Goal: Task Accomplishment & Management: Manage account settings

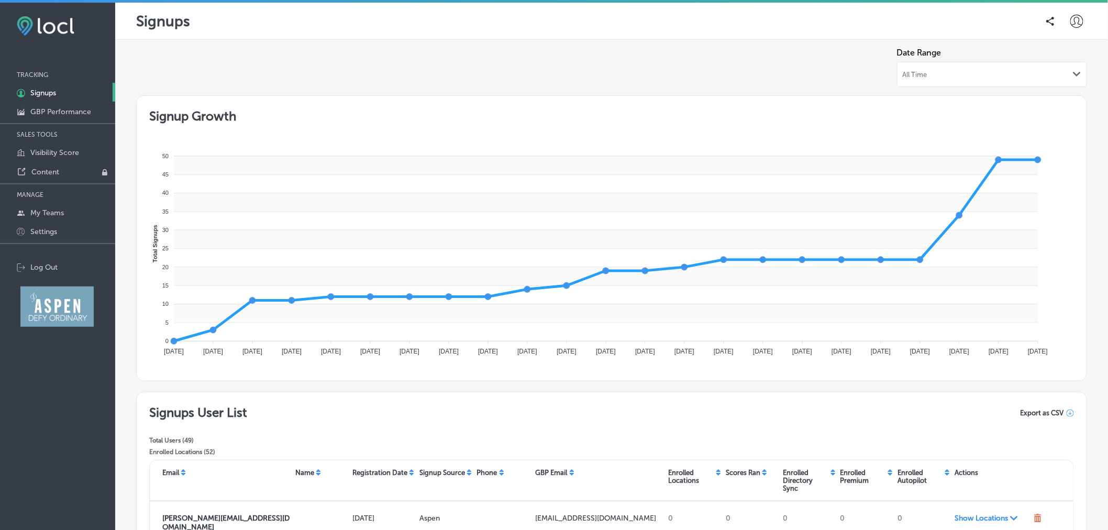
drag, startPoint x: 1242, startPoint y: 3, endPoint x: 107, endPoint y: 375, distance: 1193.7
click at [107, 375] on div "iconmonstr-menu-thin copy Created with Sketch. TRACKING 1C5FB5B5-4719-4D7E-806B…" at bounding box center [57, 268] width 115 height 530
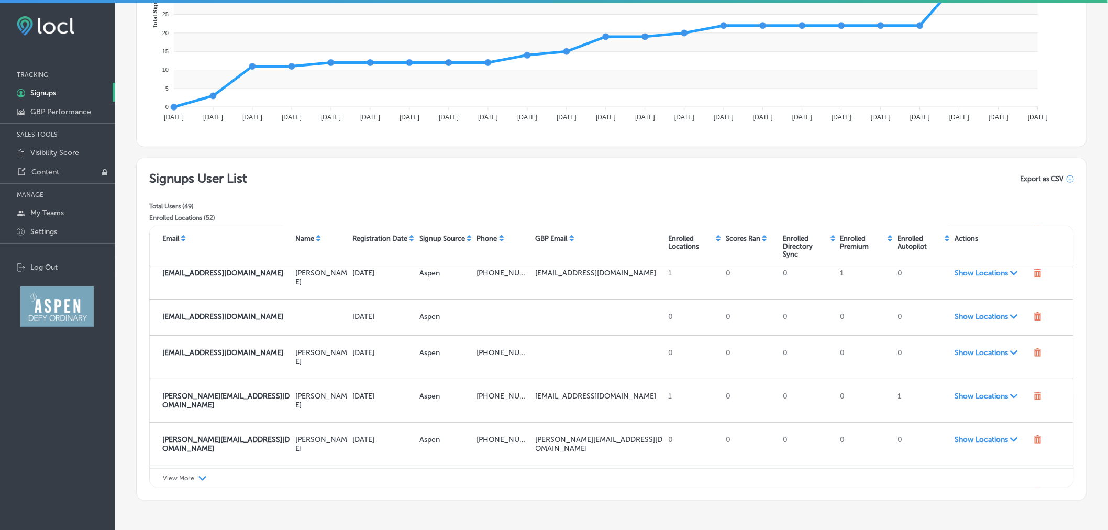
scroll to position [100, 0]
click at [177, 479] on p "View More" at bounding box center [178, 478] width 31 height 7
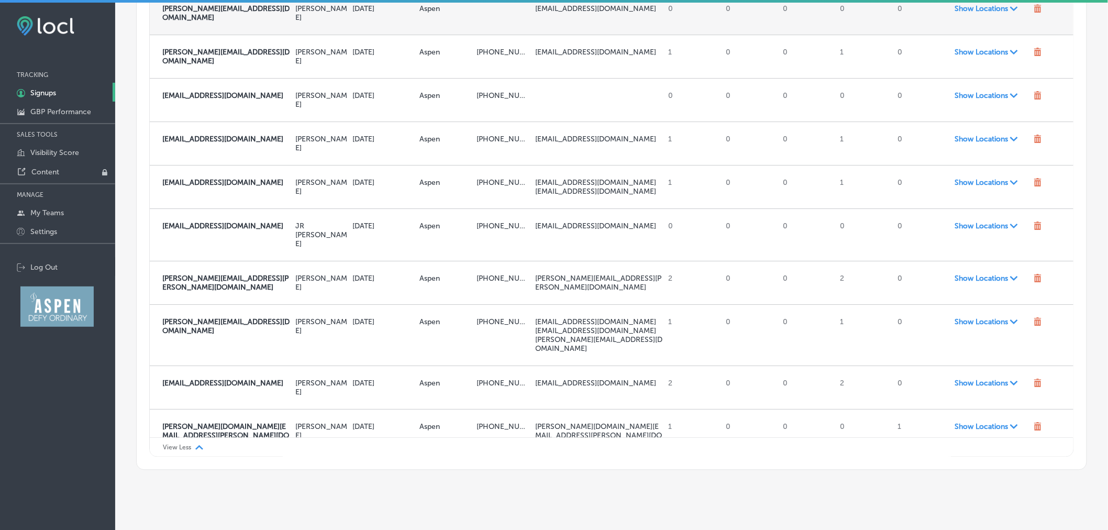
scroll to position [1097, 0]
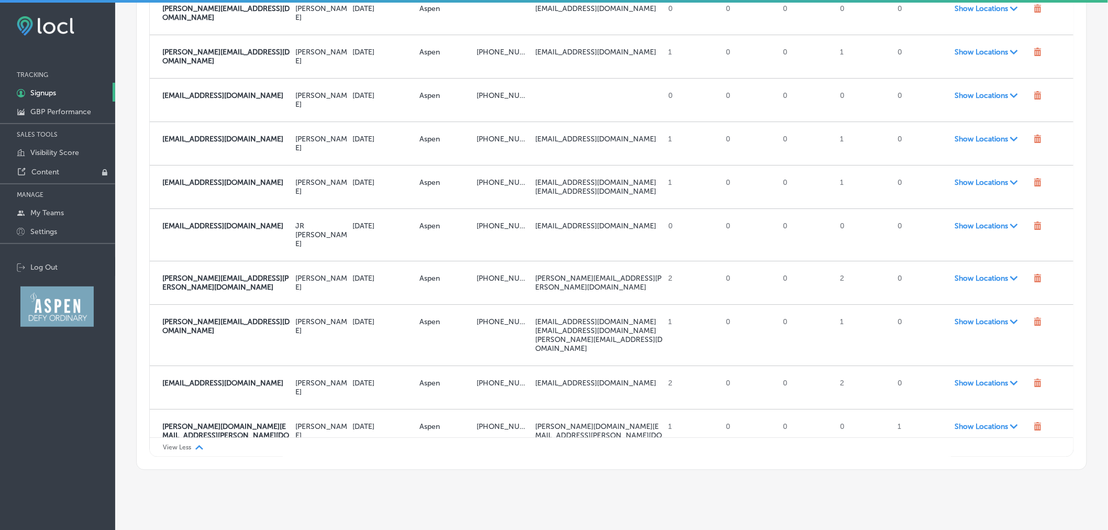
click at [1011, 477] on icon "Path Created with Sketch." at bounding box center [1015, 479] width 8 height 5
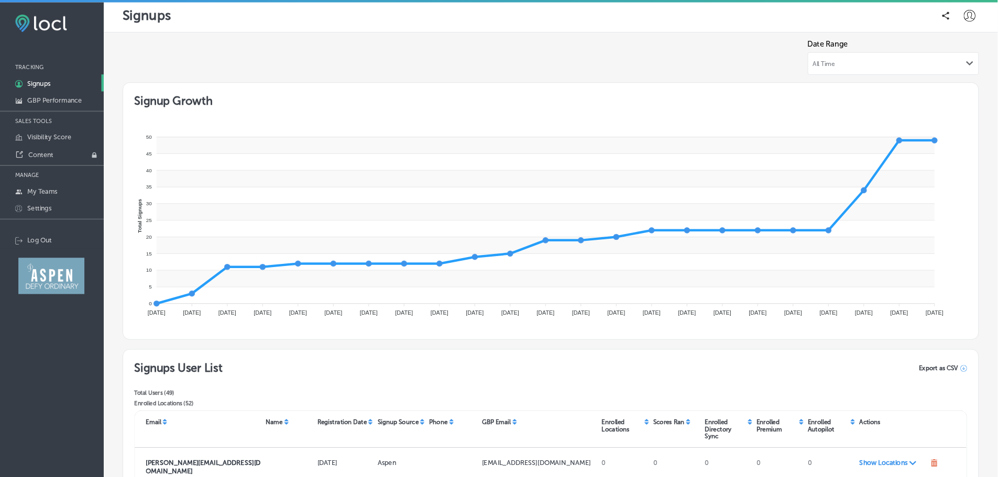
scroll to position [5, 0]
click at [65, 148] on p "Visibility Score" at bounding box center [54, 152] width 49 height 9
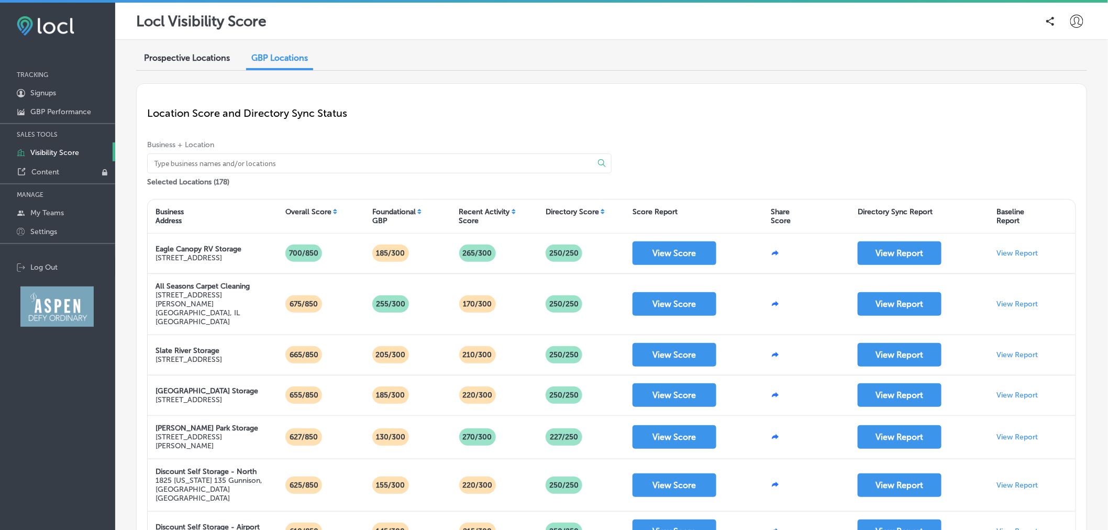
click at [185, 67] on div "Prospective Locations" at bounding box center [187, 59] width 102 height 23
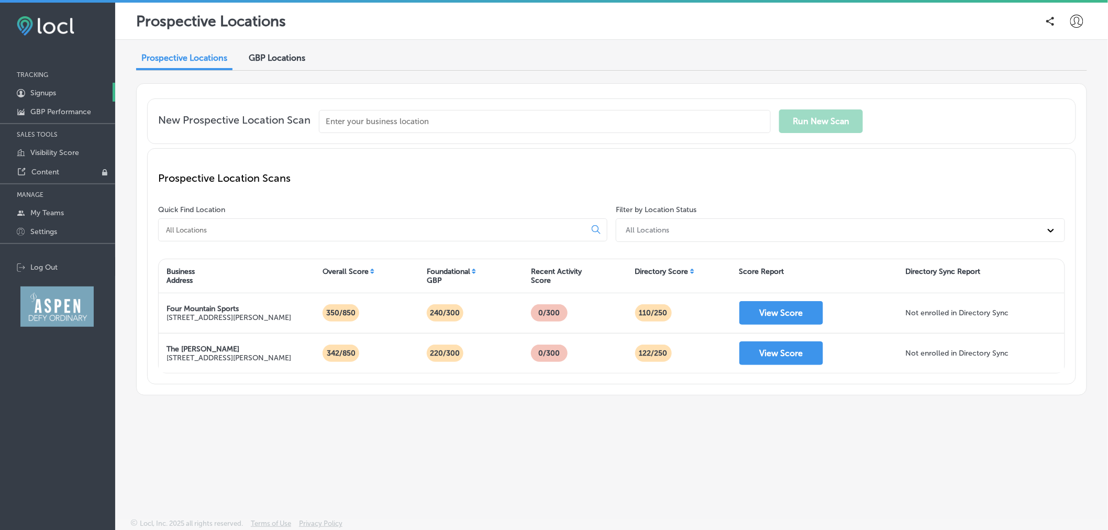
click at [60, 90] on link "1C5FB5B5-4719-4D7E-806B-B4503F7351CA Created with sketchtool. Signups" at bounding box center [57, 92] width 115 height 19
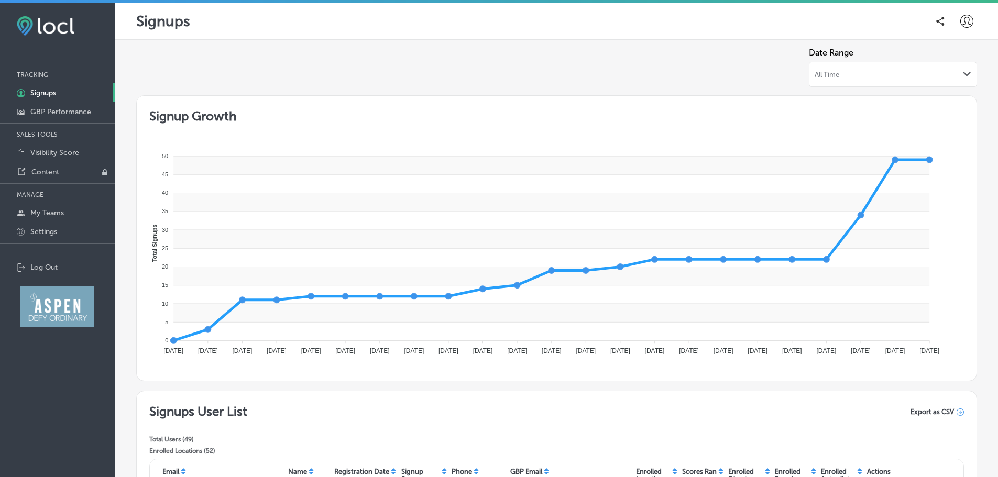
drag, startPoint x: 1108, startPoint y: 81, endPoint x: 323, endPoint y: 31, distance: 787.3
click at [323, 31] on div "Signups" at bounding box center [556, 21] width 883 height 37
click at [52, 151] on p "Visibility Score" at bounding box center [54, 152] width 49 height 9
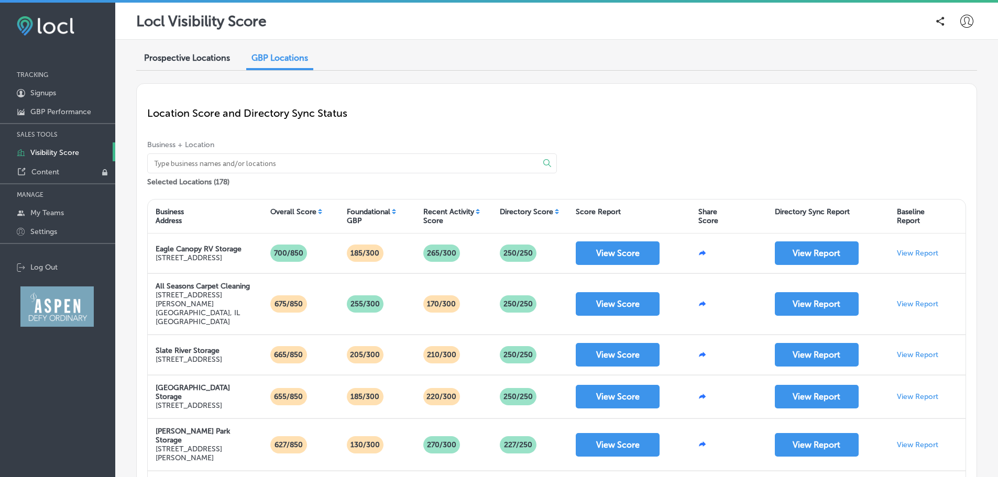
click at [193, 59] on span "Prospective Locations" at bounding box center [187, 58] width 86 height 10
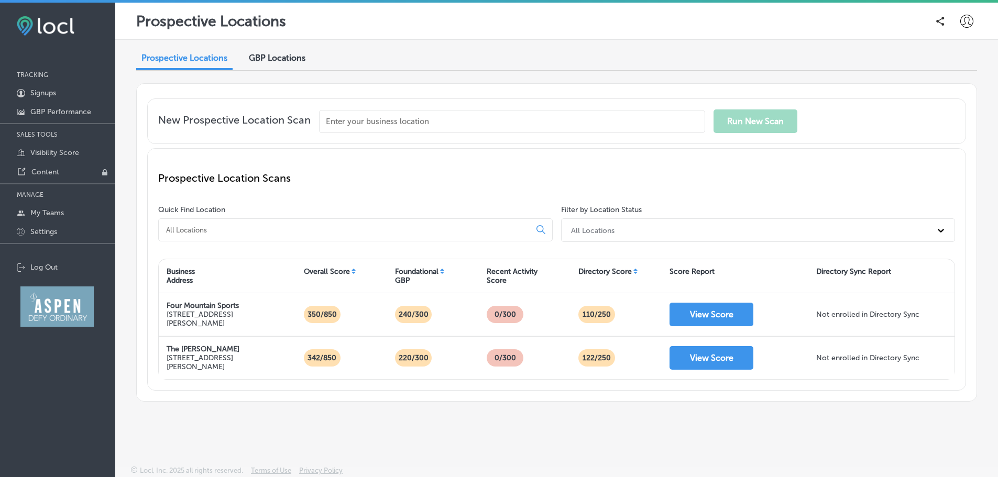
click at [354, 130] on input "text" at bounding box center [512, 121] width 386 height 23
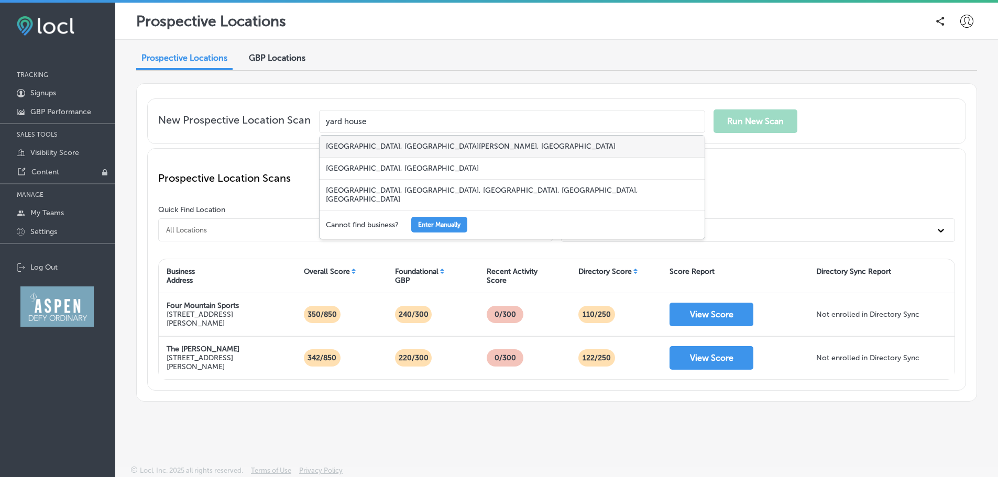
click at [566, 149] on div "Yard House, Park Meadows Center Drive, Lone Tree, CO, USA" at bounding box center [512, 147] width 385 height 22
type input "Yard House, Park Meadows Center Drive, Lone Tree, CO, USA"
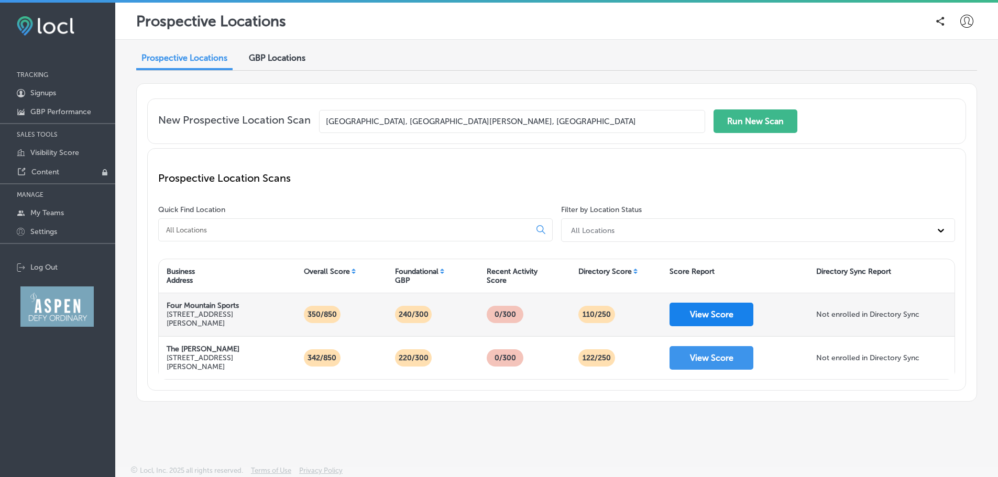
click at [709, 310] on button "View Score" at bounding box center [711, 315] width 84 height 24
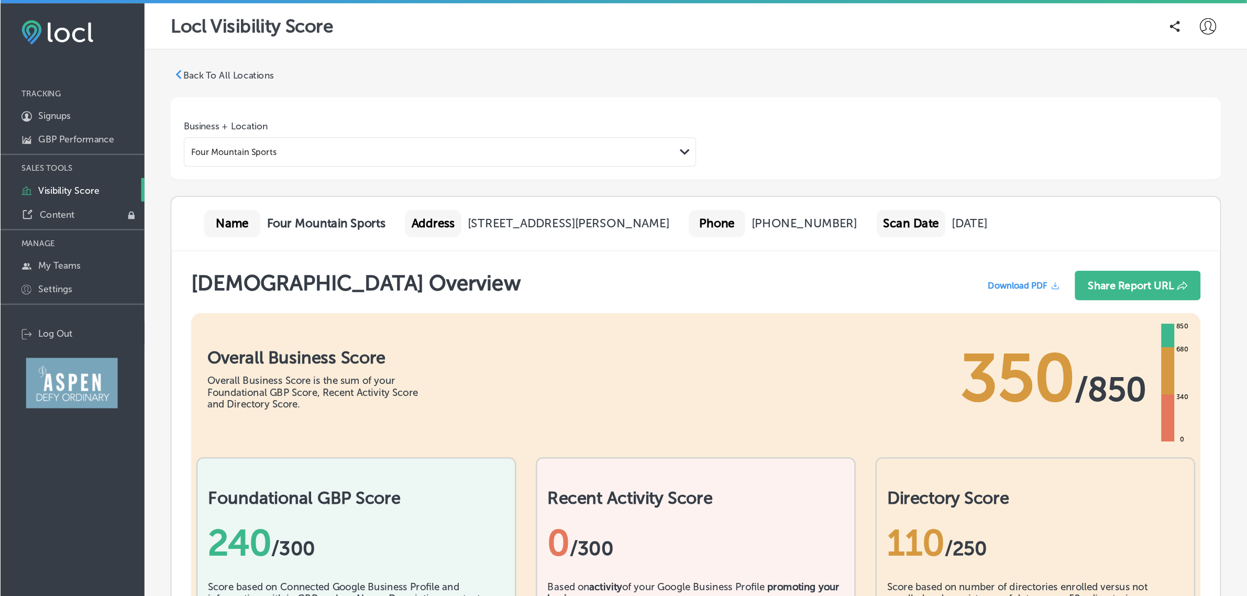
scroll to position [1, 0]
click at [206, 61] on p "Back To All Locations" at bounding box center [182, 60] width 72 height 9
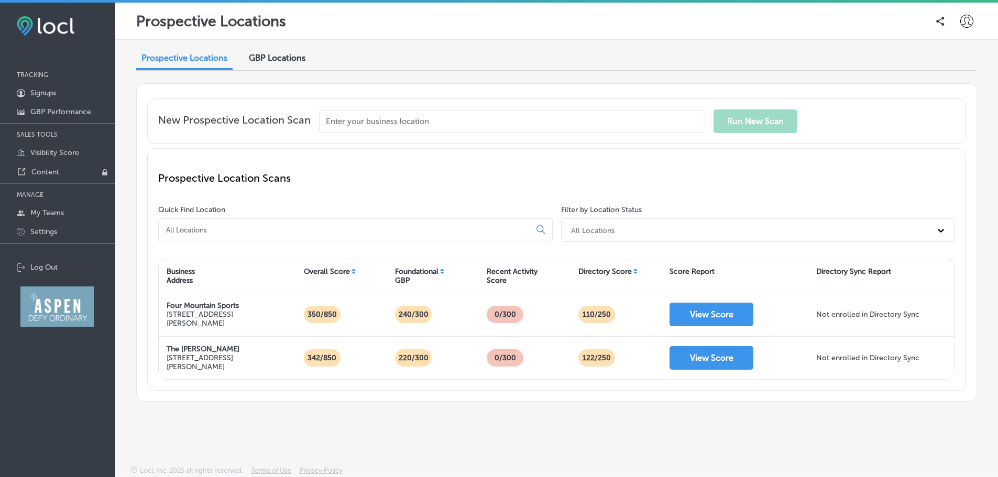
click at [426, 120] on input "text" at bounding box center [512, 121] width 386 height 23
type input "Ocean Suites Motel"
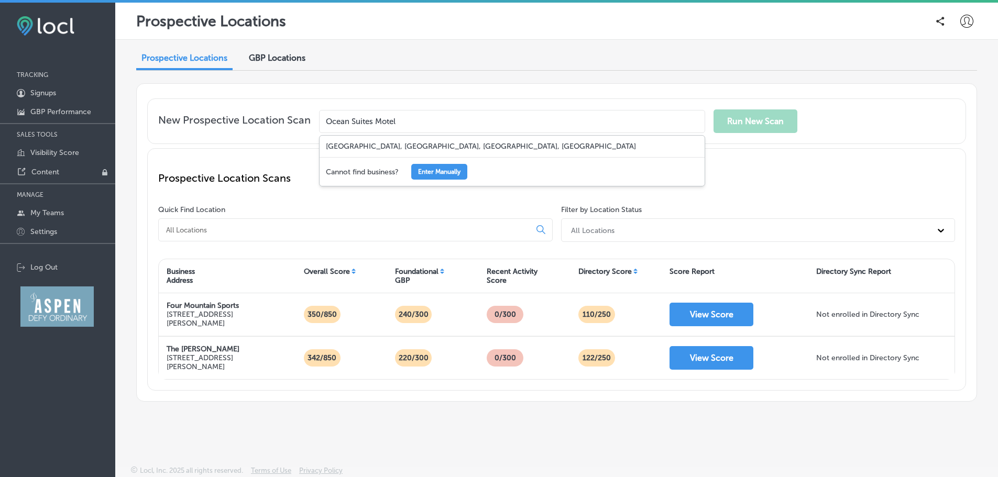
drag, startPoint x: 432, startPoint y: 119, endPoint x: 302, endPoint y: 119, distance: 129.9
click at [302, 119] on div "New Prospective Location Scan Ocean Suites Motel Ocean Suites Motel, Lower Harb…" at bounding box center [556, 121] width 797 height 24
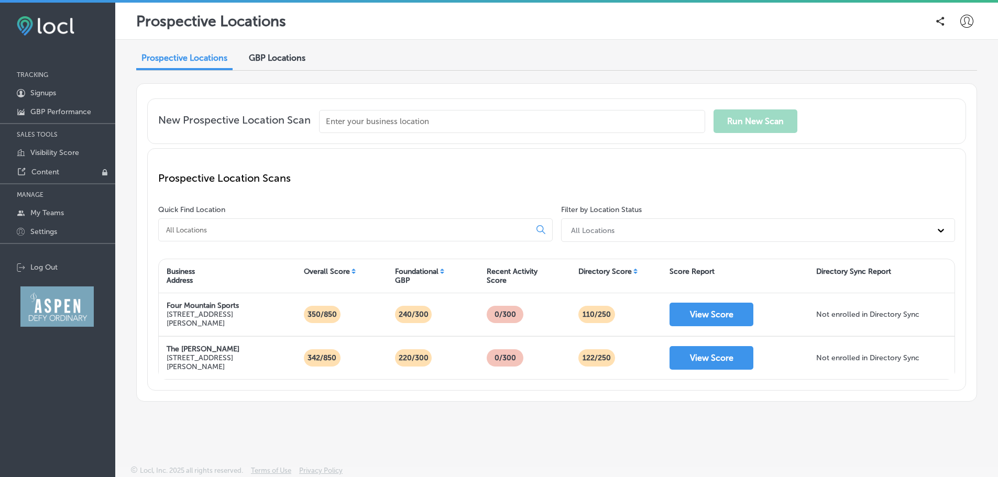
click at [403, 175] on p "Prospective Location Scans" at bounding box center [556, 178] width 797 height 13
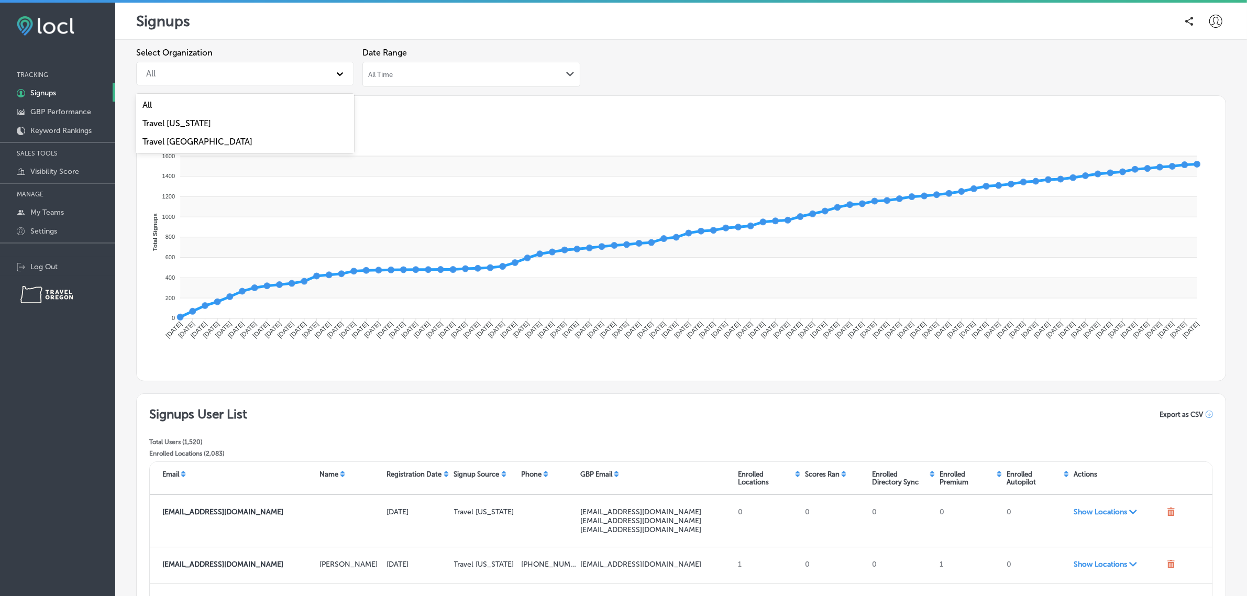
click at [221, 68] on div "All" at bounding box center [236, 73] width 190 height 18
click at [195, 122] on div "Travel Oregon" at bounding box center [245, 123] width 218 height 18
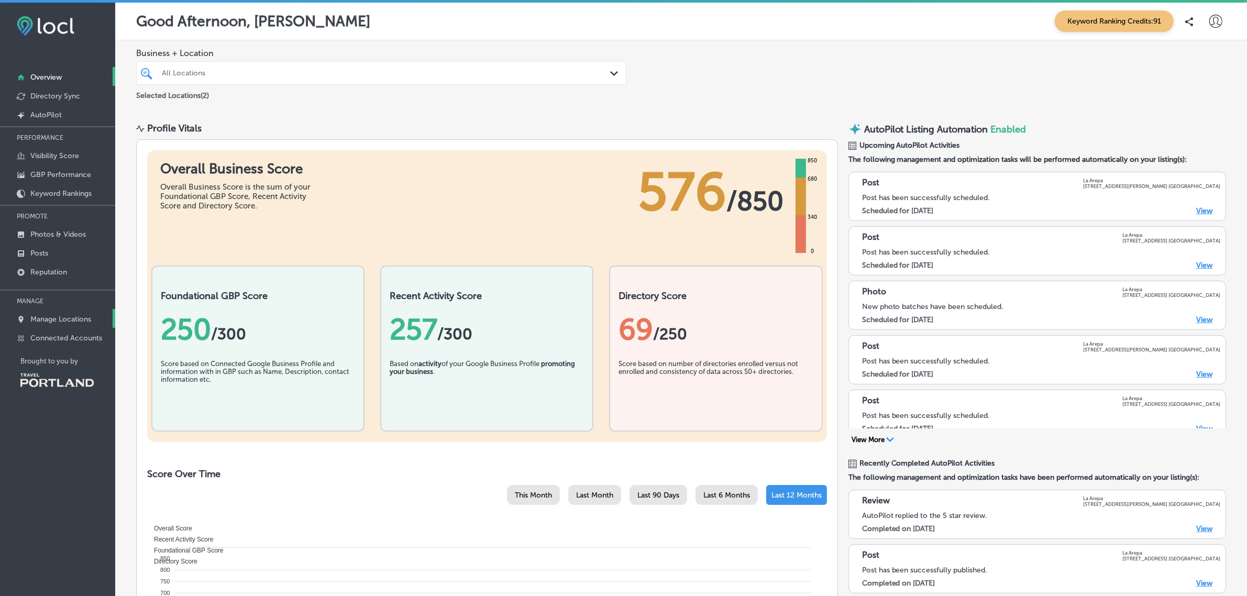
click at [57, 321] on p "Manage Locations" at bounding box center [60, 319] width 61 height 9
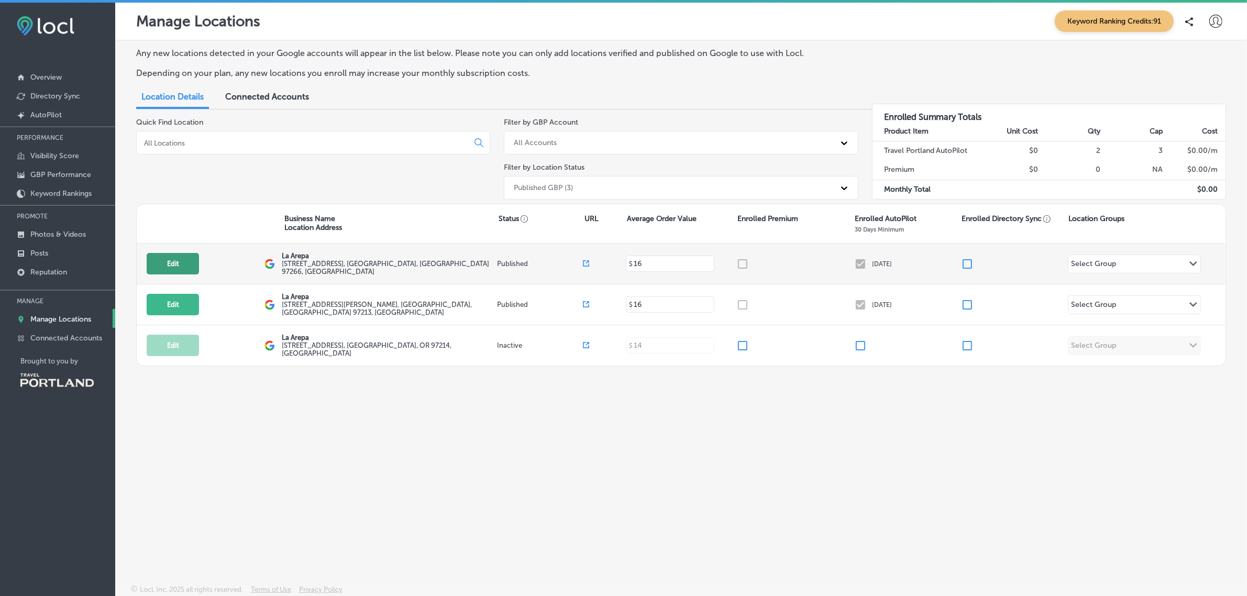
click at [169, 266] on button "Edit" at bounding box center [173, 263] width 52 height 21
select select "US"
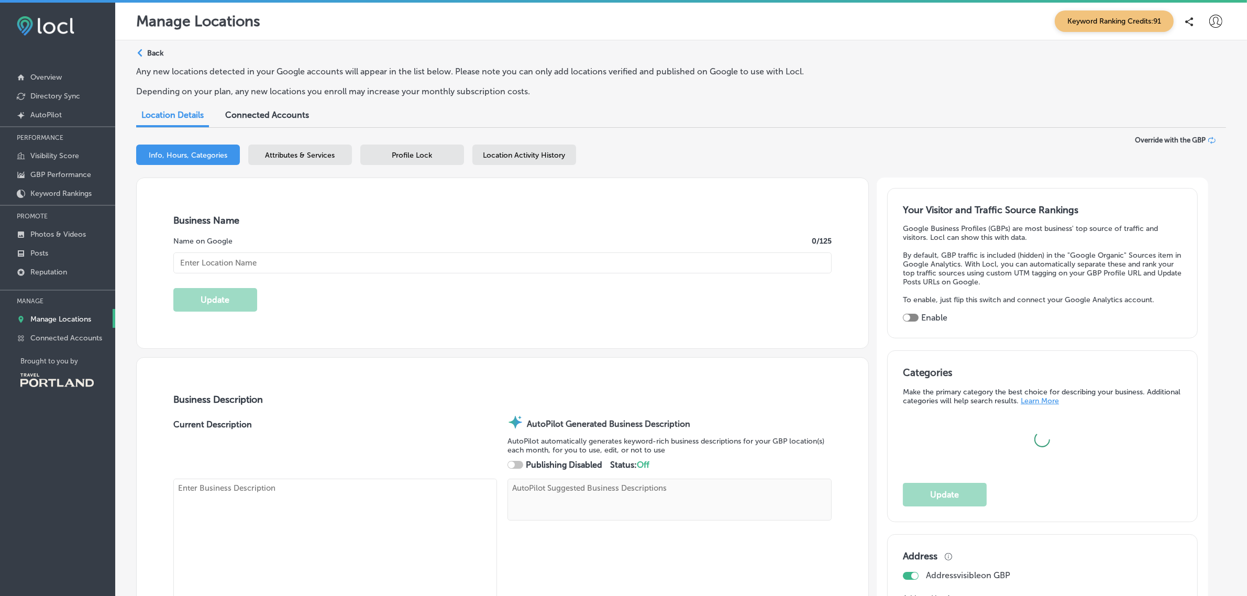
type input "La Arepa"
checkbox input "true"
type textarea "La Arepa brings the vibrant flavors of [GEOGRAPHIC_DATA] to your table, special…"
type input "[STREET_ADDRESS]"
type input "[GEOGRAPHIC_DATA]"
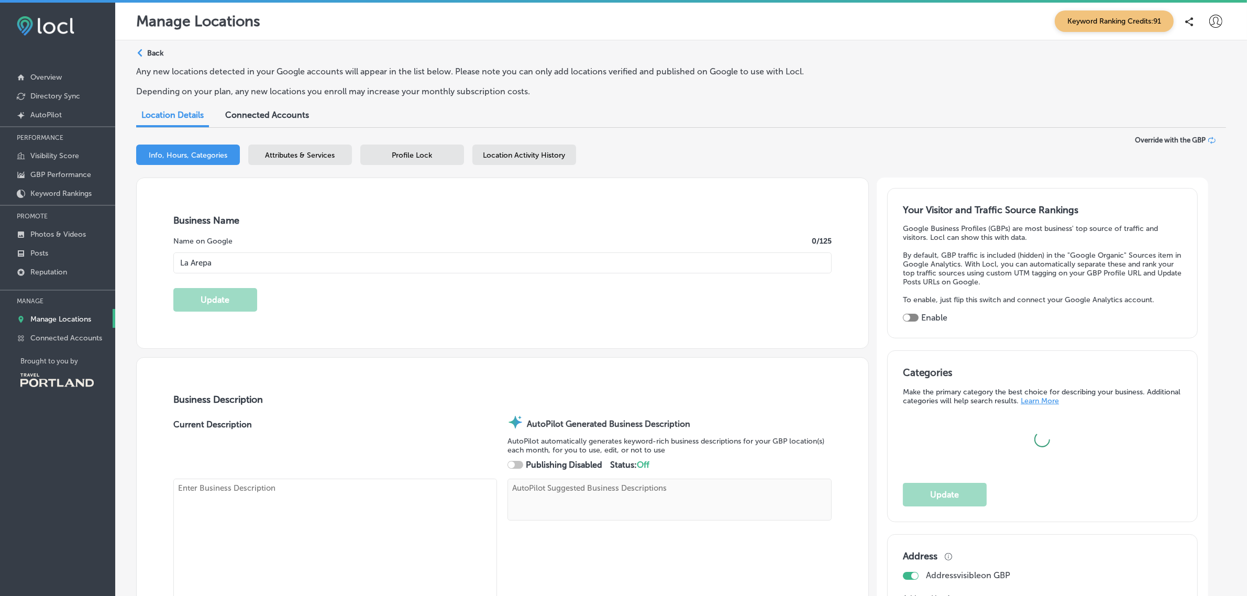
type input "97266"
type input "US"
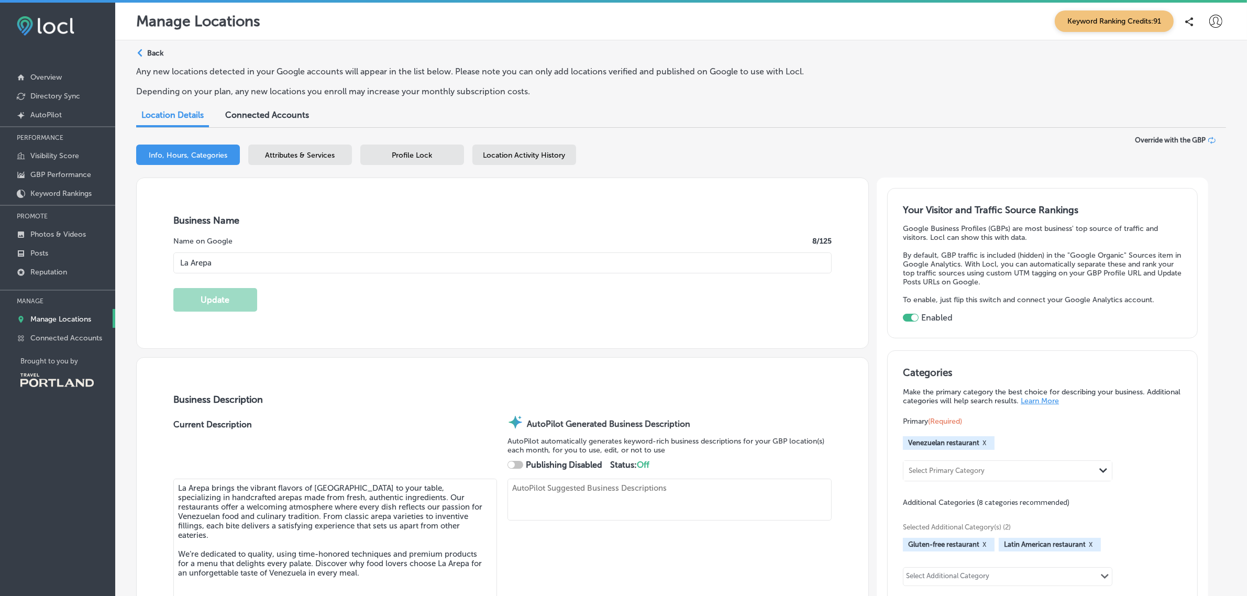
type input "[PHONE_NUMBER]"
type textarea "La Arepa brings the vibrant flavors of [GEOGRAPHIC_DATA] to your table, special…"
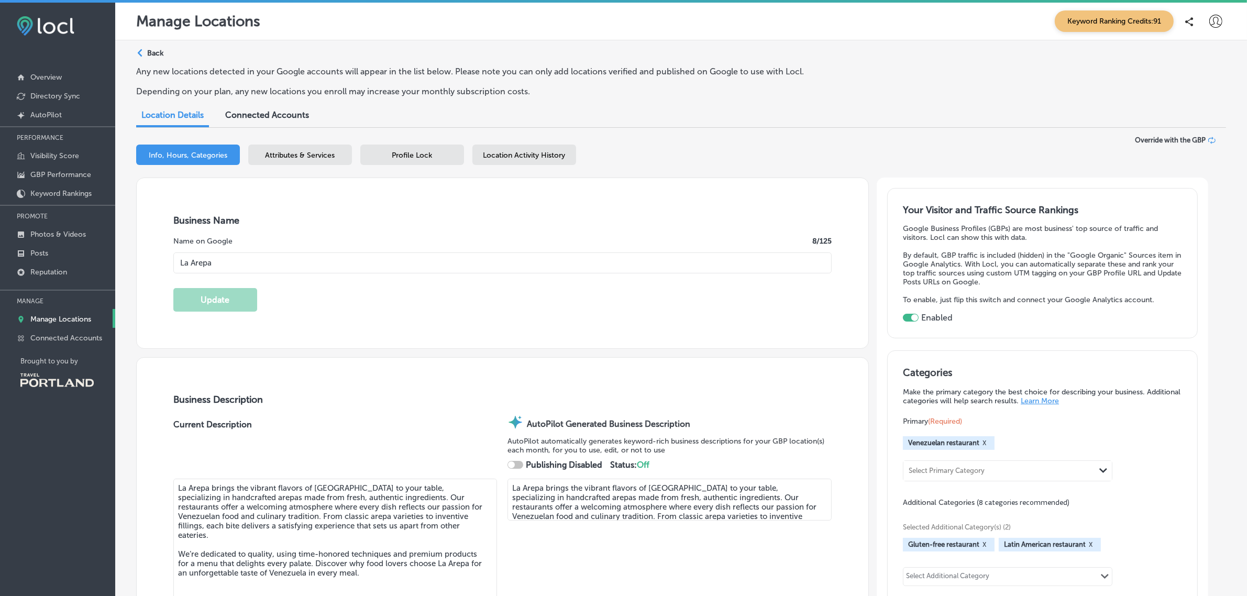
type input "[EMAIL_ADDRESS][DOMAIN_NAME]"
type input "[URL][DOMAIN_NAME]"
checkbox input "true"
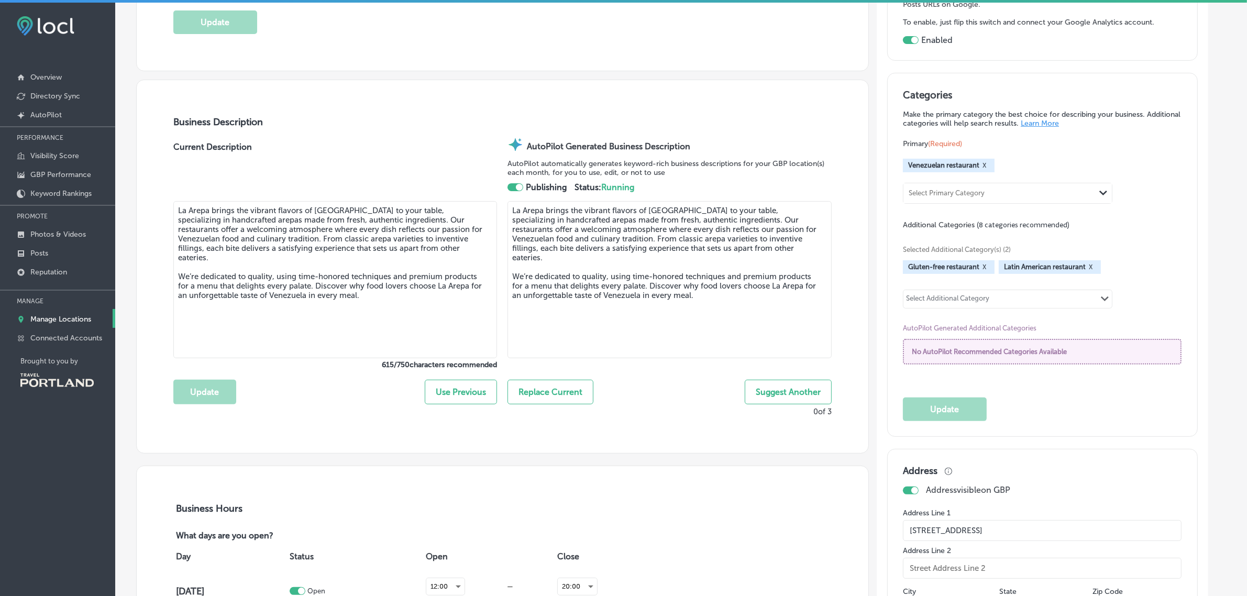
type input "[URL][DOMAIN_NAME]"
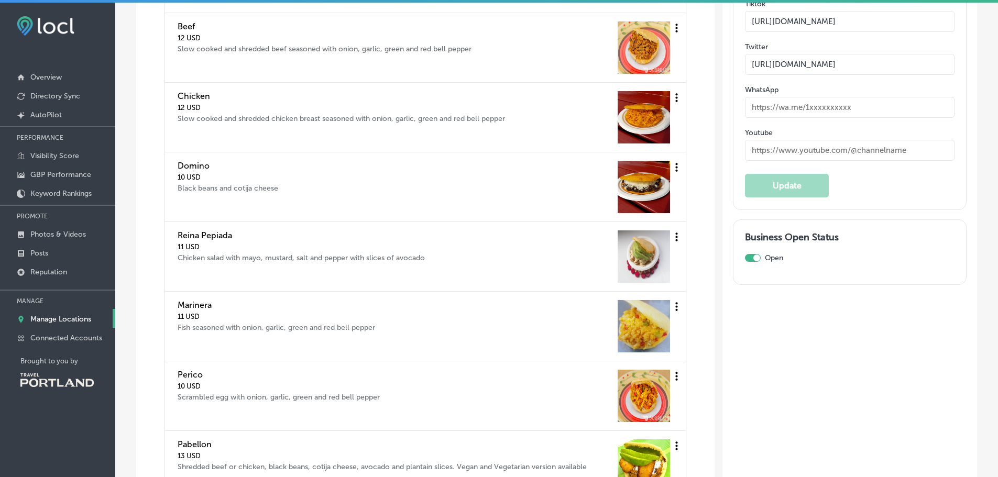
scroll to position [1897, 0]
drag, startPoint x: 1183, startPoint y: 0, endPoint x: 742, endPoint y: 401, distance: 596.3
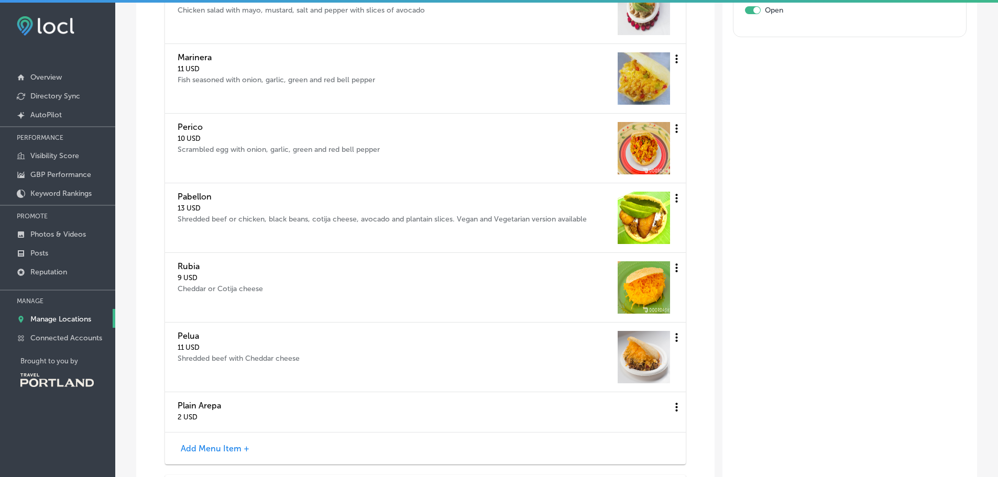
scroll to position [2143, 0]
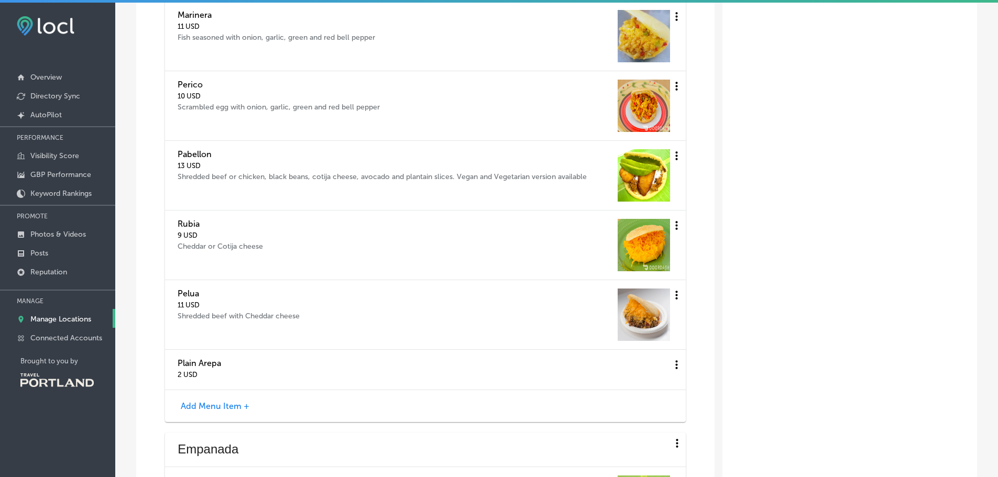
scroll to position [2188, 0]
click at [197, 407] on button "Add Menu Item +" at bounding box center [215, 405] width 75 height 11
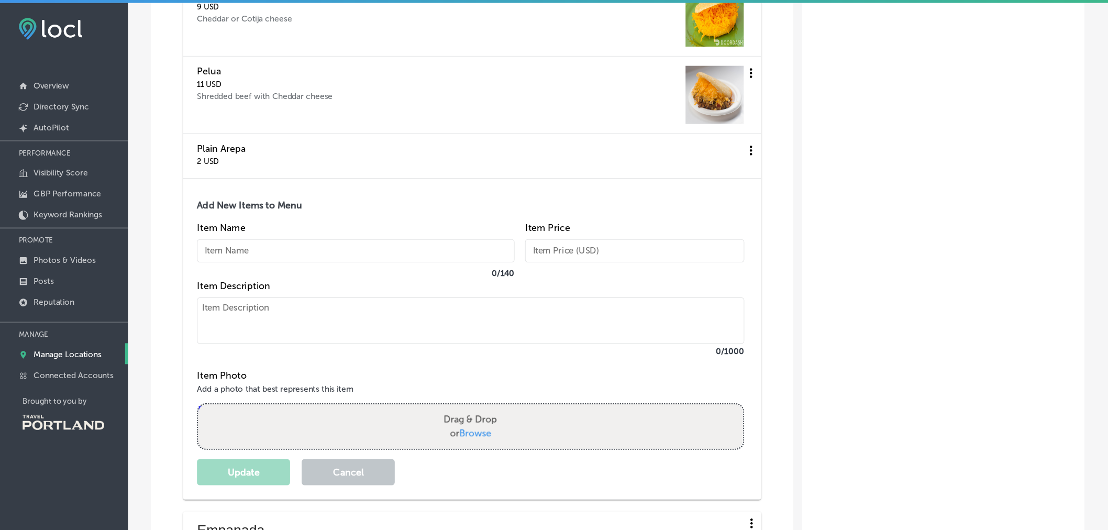
scroll to position [2415, 0]
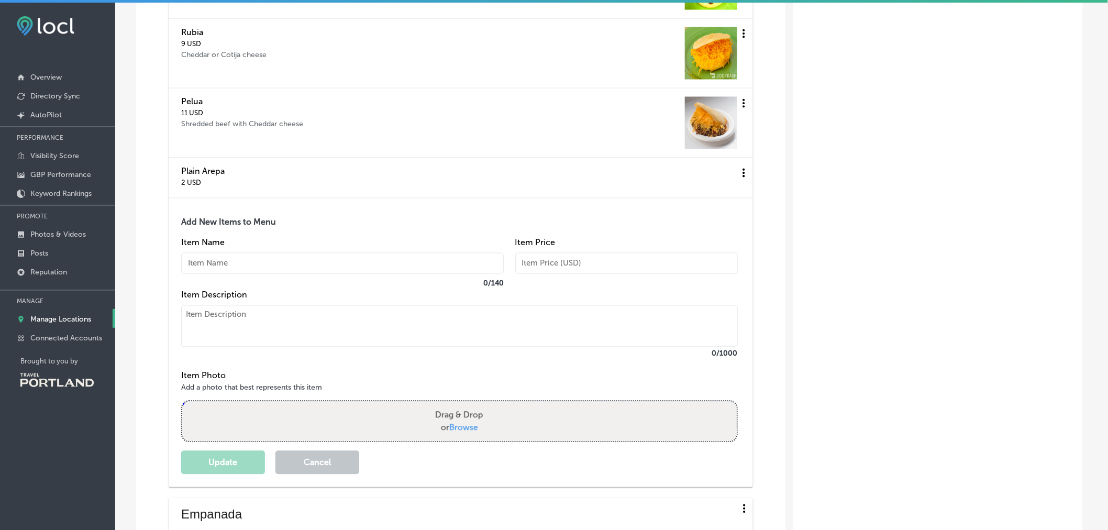
drag, startPoint x: 975, startPoint y: 0, endPoint x: 863, endPoint y: 239, distance: 264.3
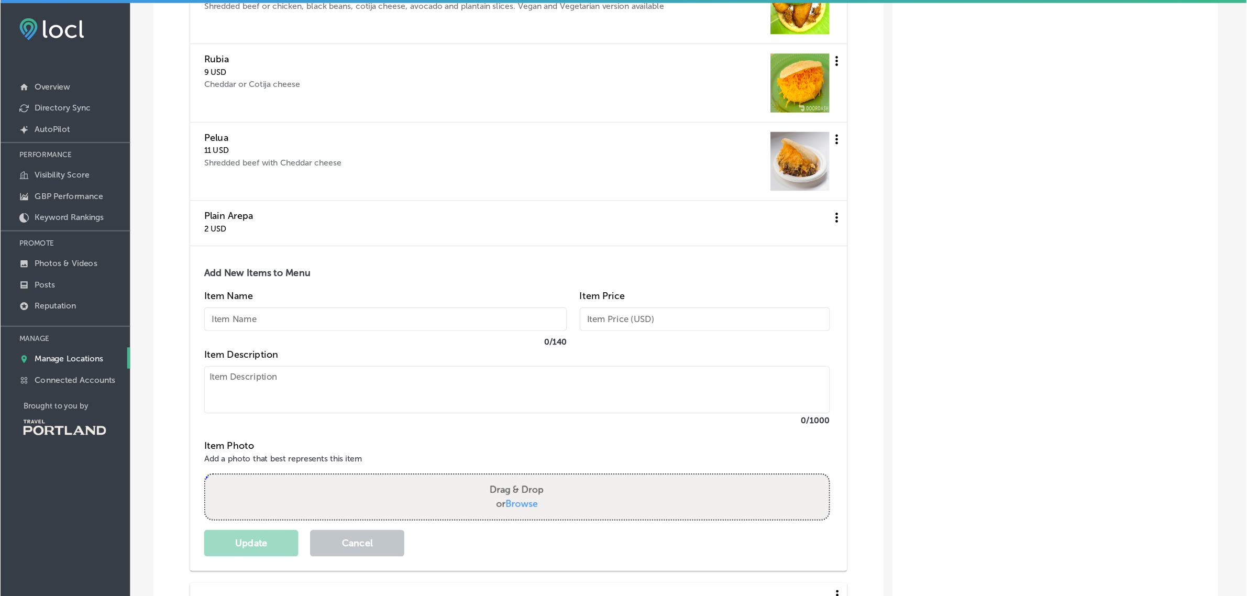
scroll to position [2395, 0]
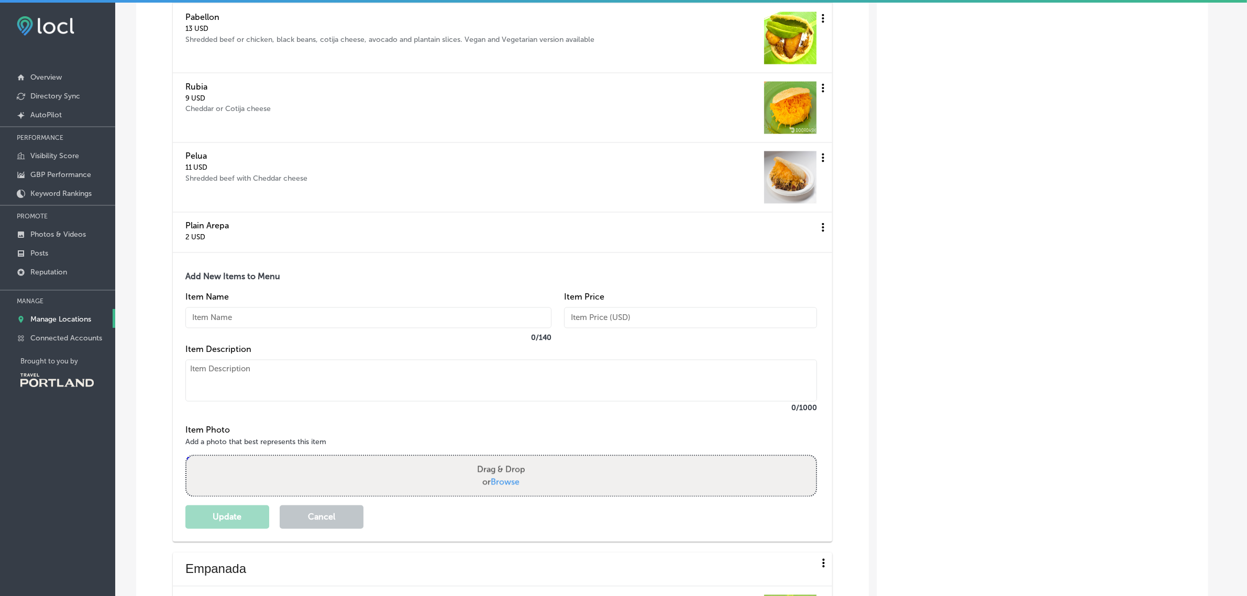
drag, startPoint x: 1074, startPoint y: 2, endPoint x: 1029, endPoint y: 268, distance: 270.3
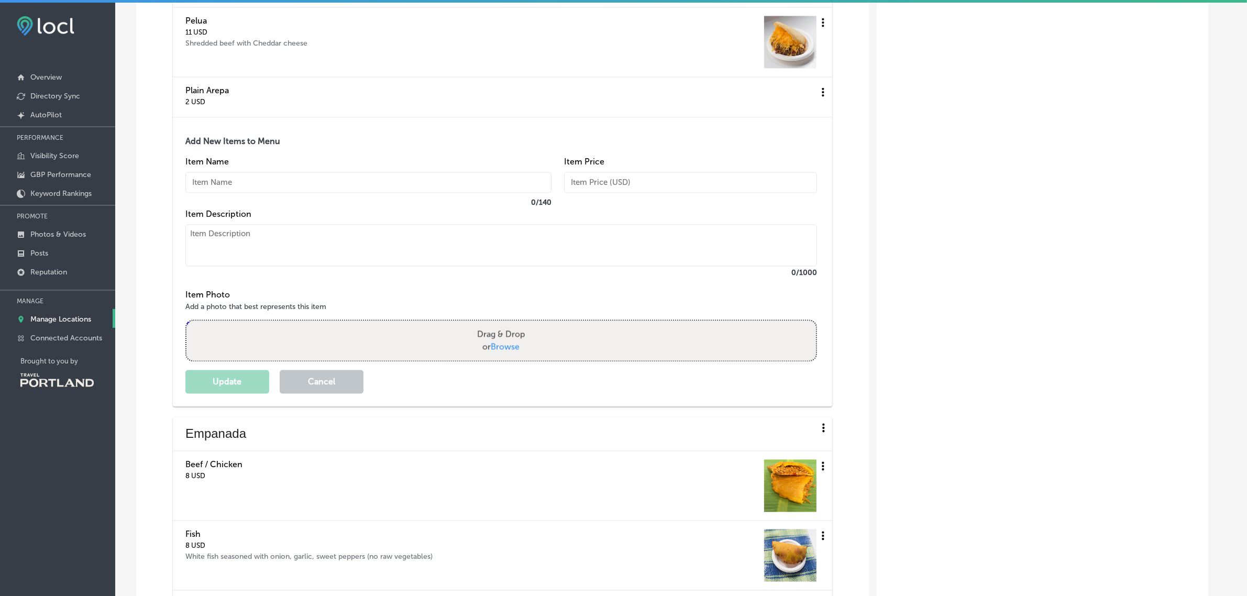
scroll to position [2531, 0]
click at [344, 388] on button "Cancel" at bounding box center [322, 381] width 84 height 24
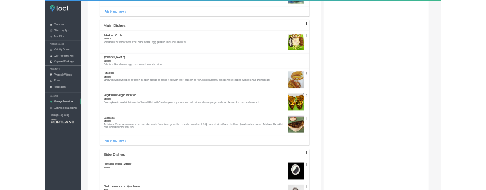
scroll to position [3059, 0]
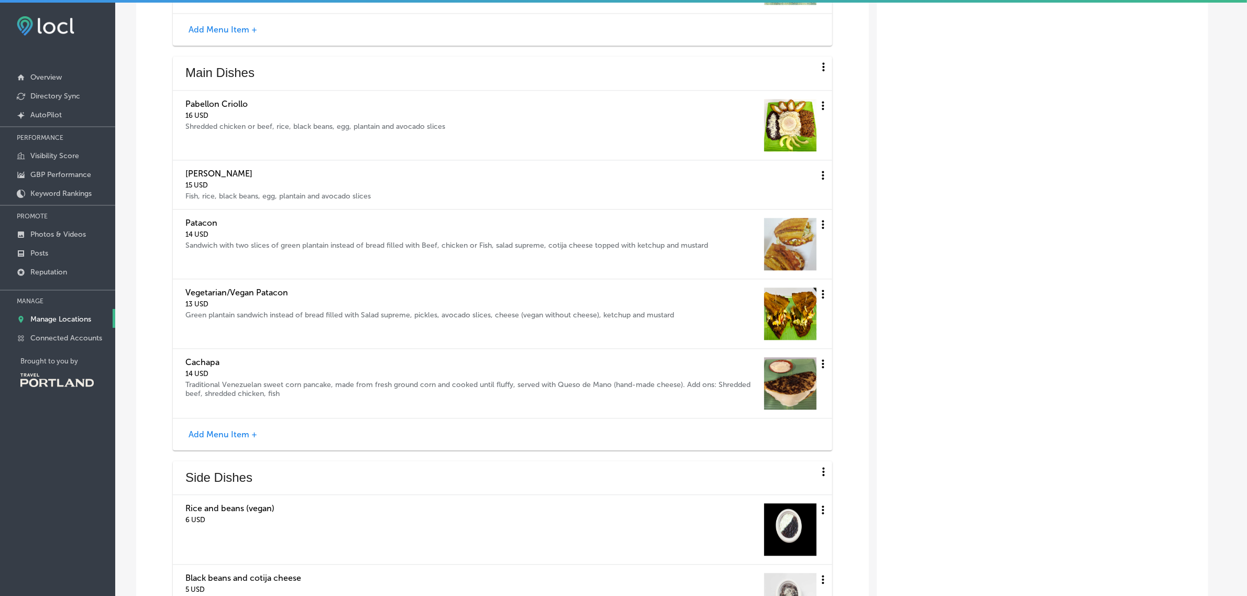
select select "US"
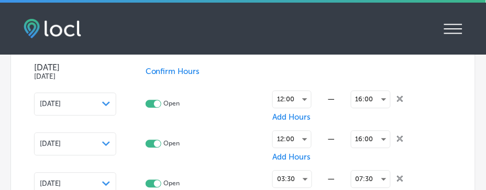
checkbox input "true"
type input "[STREET_ADDRESS]"
type input "[GEOGRAPHIC_DATA]"
type input "97266"
type input "US"
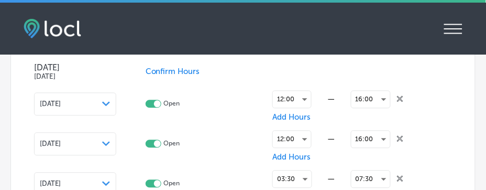
type input "[URL][DOMAIN_NAME]"
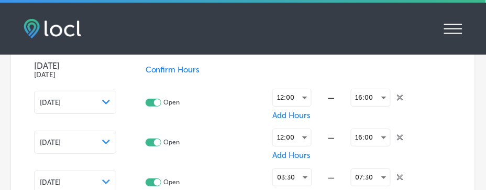
type input "[PHONE_NUMBER]"
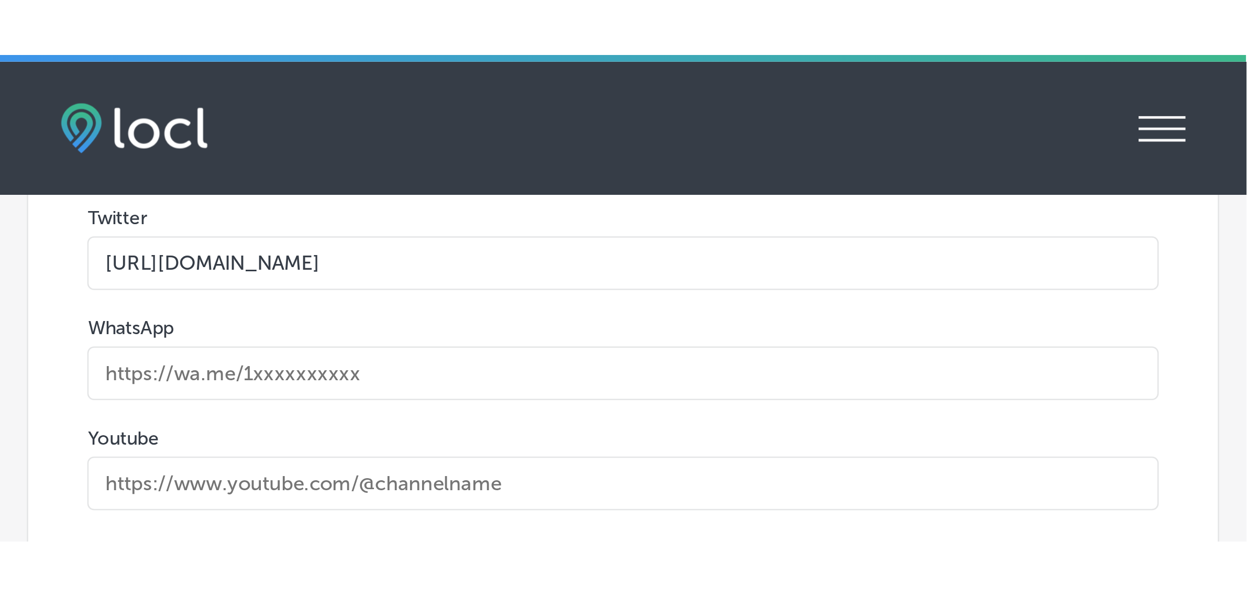
scroll to position [3726, 0]
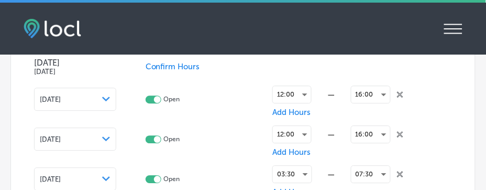
select select "US"
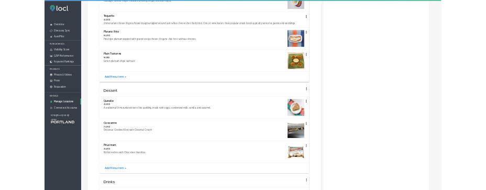
scroll to position [1407, 0]
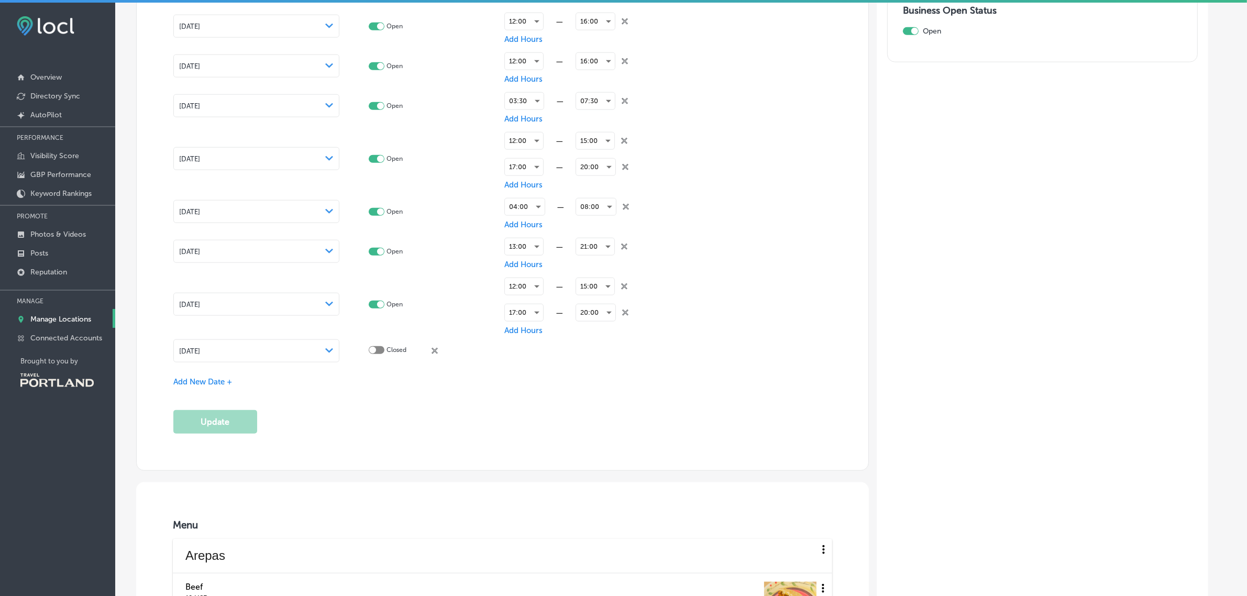
checkbox input "true"
type input "[STREET_ADDRESS]"
type input "[GEOGRAPHIC_DATA]"
type input "97266"
type input "US"
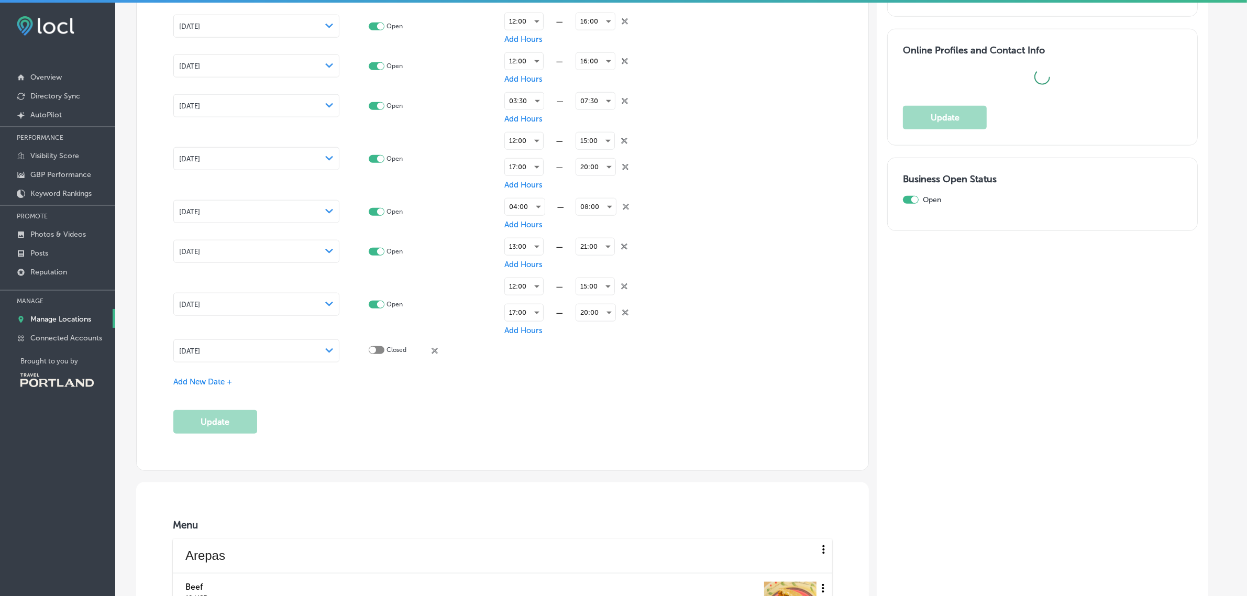
click at [696, 21] on div "Day Status Open Close [DATE] [DATE] Confirm Hours [DATE] [DATE] Confirm Hours […" at bounding box center [502, 120] width 658 height 488
type input "[URL][DOMAIN_NAME]"
type input "[PHONE_NUMBER]"
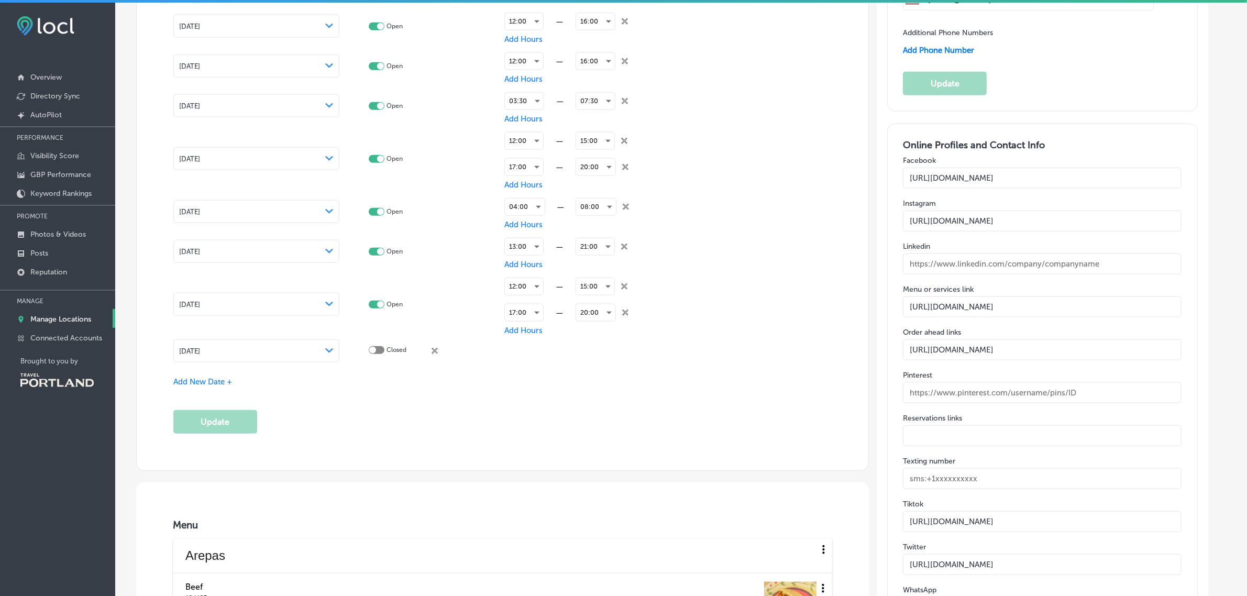
select select "US"
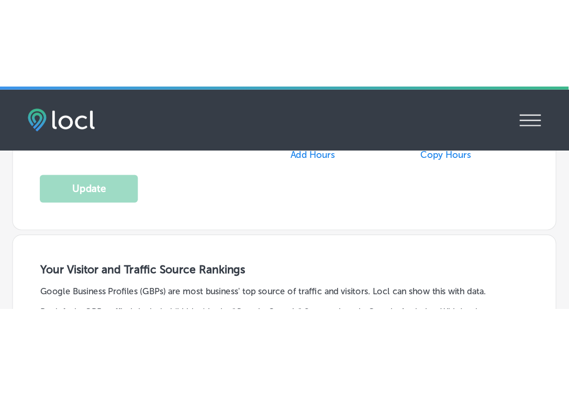
scroll to position [1407, 0]
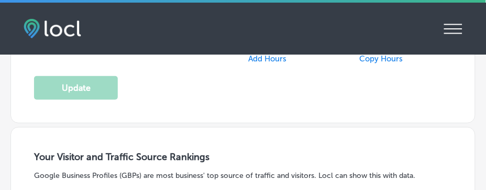
checkbox input "true"
type input "[URL][DOMAIN_NAME]"
type input "[STREET_ADDRESS]"
type input "[GEOGRAPHIC_DATA]"
type input "97266"
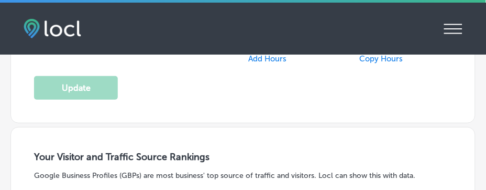
type input "US"
type input "[PHONE_NUMBER]"
select select "US"
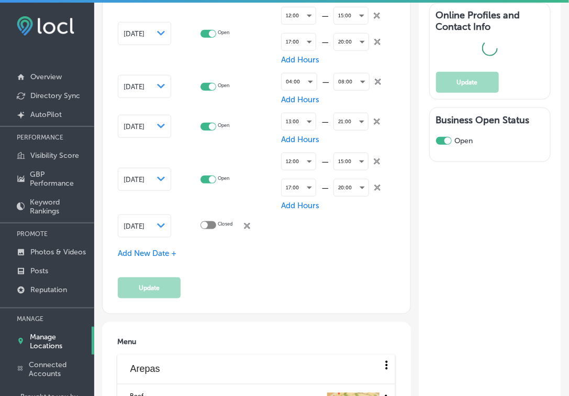
type input "[STREET_ADDRESS]"
type input "[GEOGRAPHIC_DATA]"
type input "97266"
type input "US"
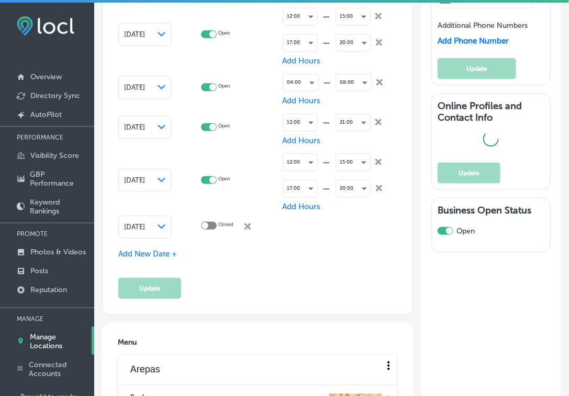
checkbox input "true"
type input "[URL][DOMAIN_NAME]"
type input "[PHONE_NUMBER]"
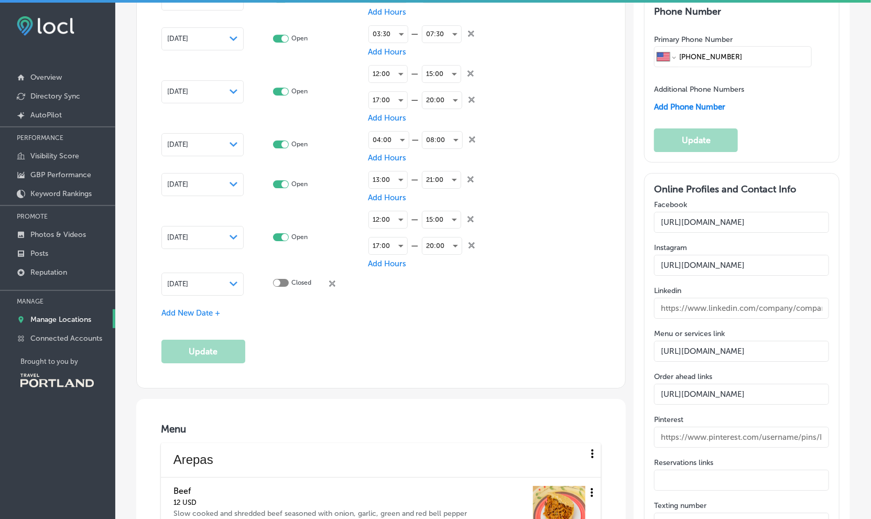
select select "US"
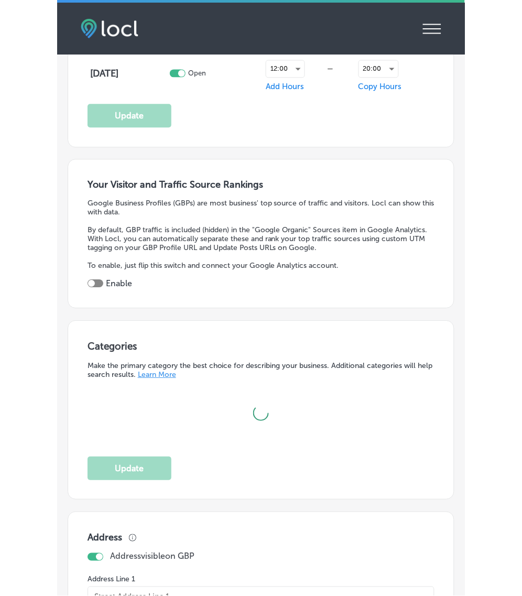
scroll to position [1405, 0]
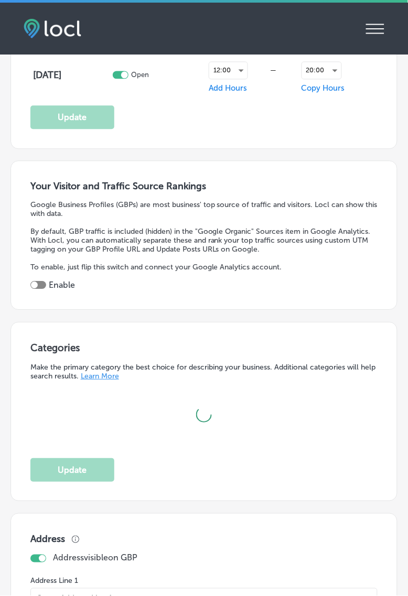
type input "[STREET_ADDRESS]"
type input "[GEOGRAPHIC_DATA]"
type input "97266"
type input "US"
type input "[URL][DOMAIN_NAME]"
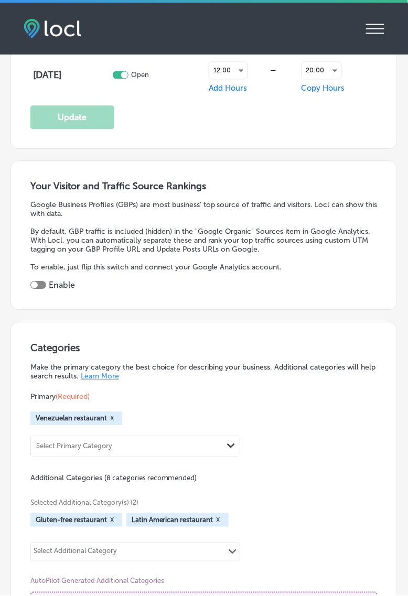
checkbox input "true"
type input "[PHONE_NUMBER]"
select select "US"
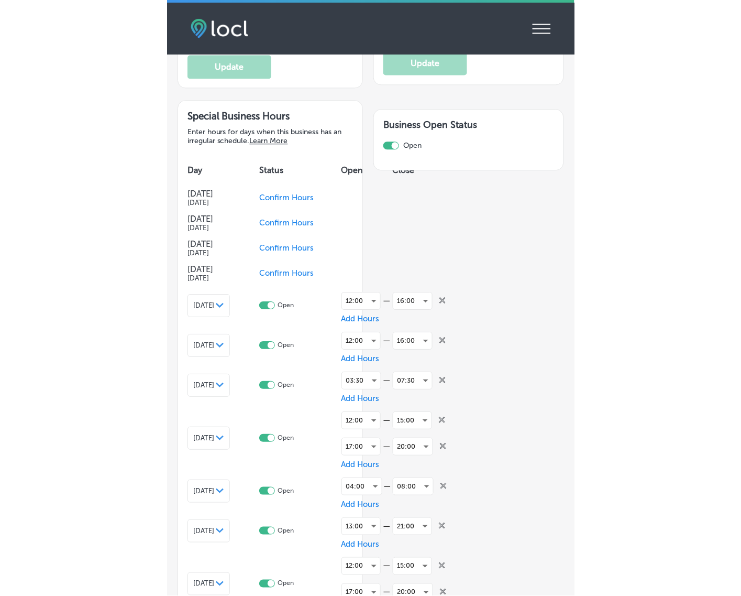
scroll to position [1385, 0]
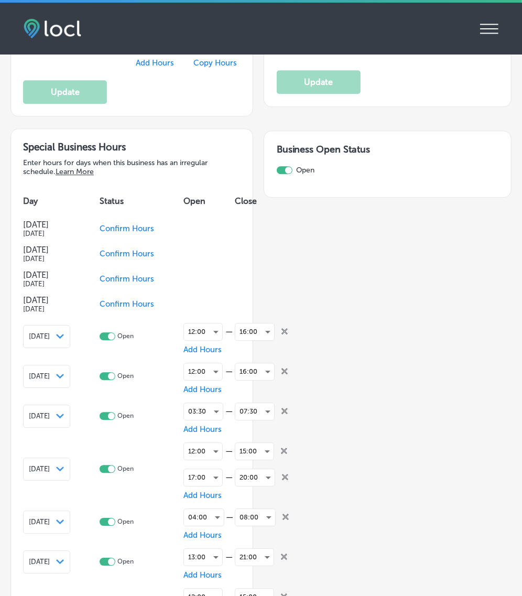
type input "[STREET_ADDRESS]"
type input "[GEOGRAPHIC_DATA]"
type input "97266"
type input "US"
type input "[PHONE_NUMBER]"
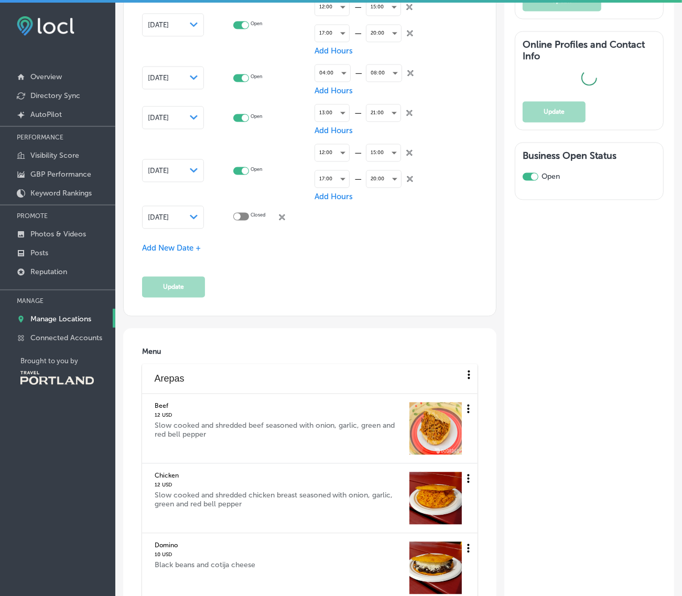
checkbox input "true"
type input "[URL][DOMAIN_NAME]"
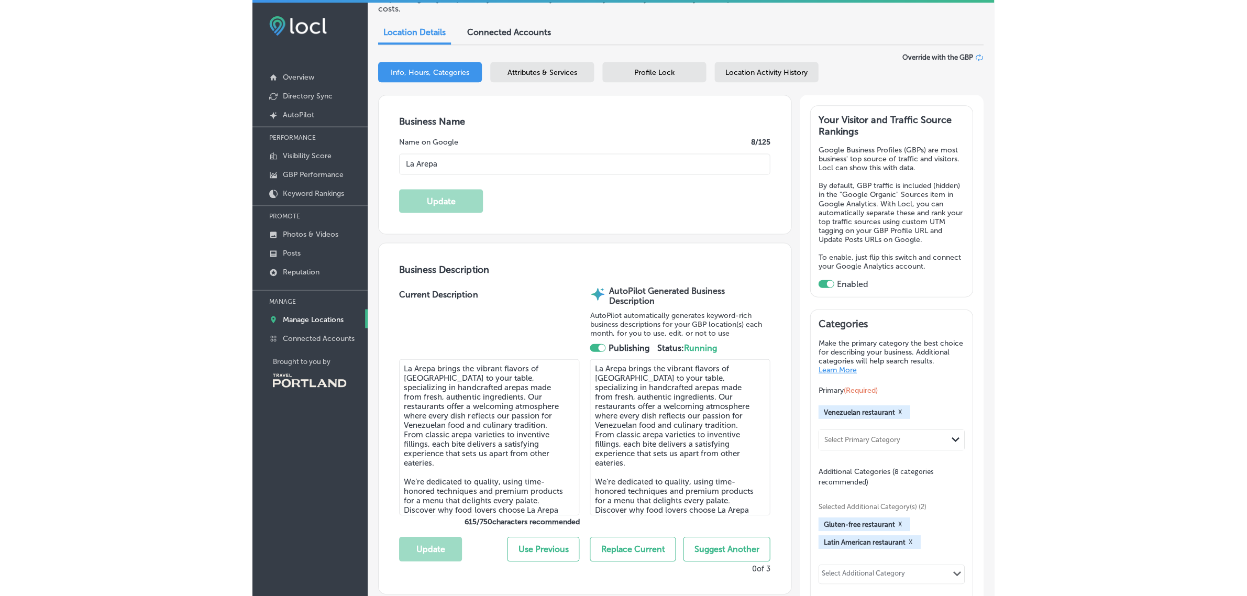
scroll to position [0, 0]
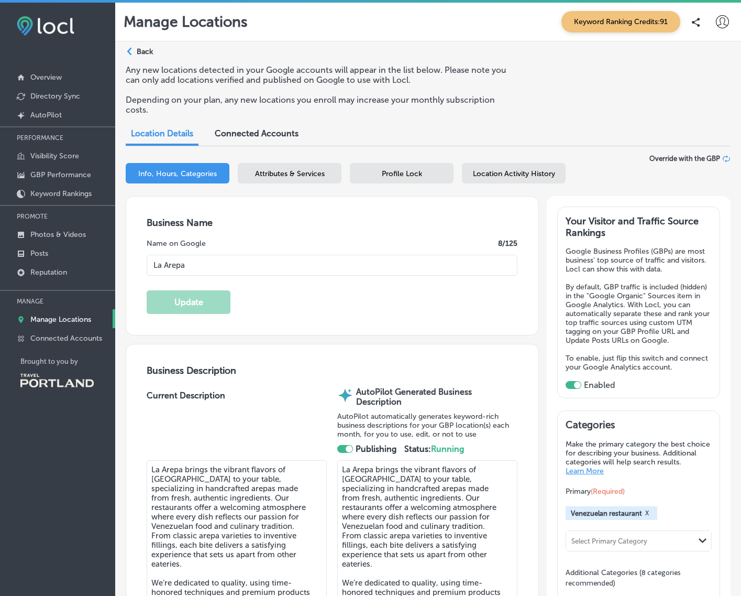
click at [82, 320] on p "Manage Locations" at bounding box center [60, 319] width 61 height 9
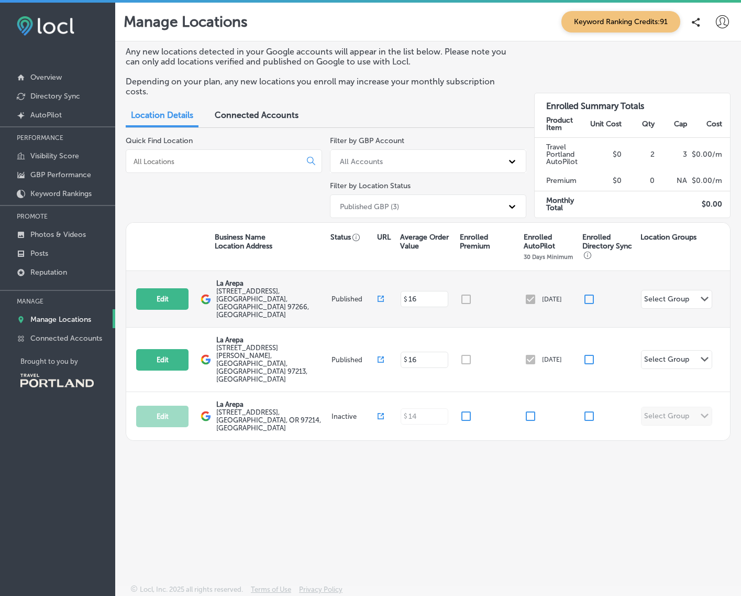
click at [249, 292] on label "[STREET_ADDRESS]" at bounding box center [272, 302] width 113 height 31
drag, startPoint x: 249, startPoint y: 292, endPoint x: 215, endPoint y: 275, distance: 38.0
click at [215, 275] on div "Edit This location is not published yet. La Arepa [STREET_ADDRESS] Published $ …" at bounding box center [428, 299] width 604 height 57
copy div "La Arepa [STREET_ADDRESS]"
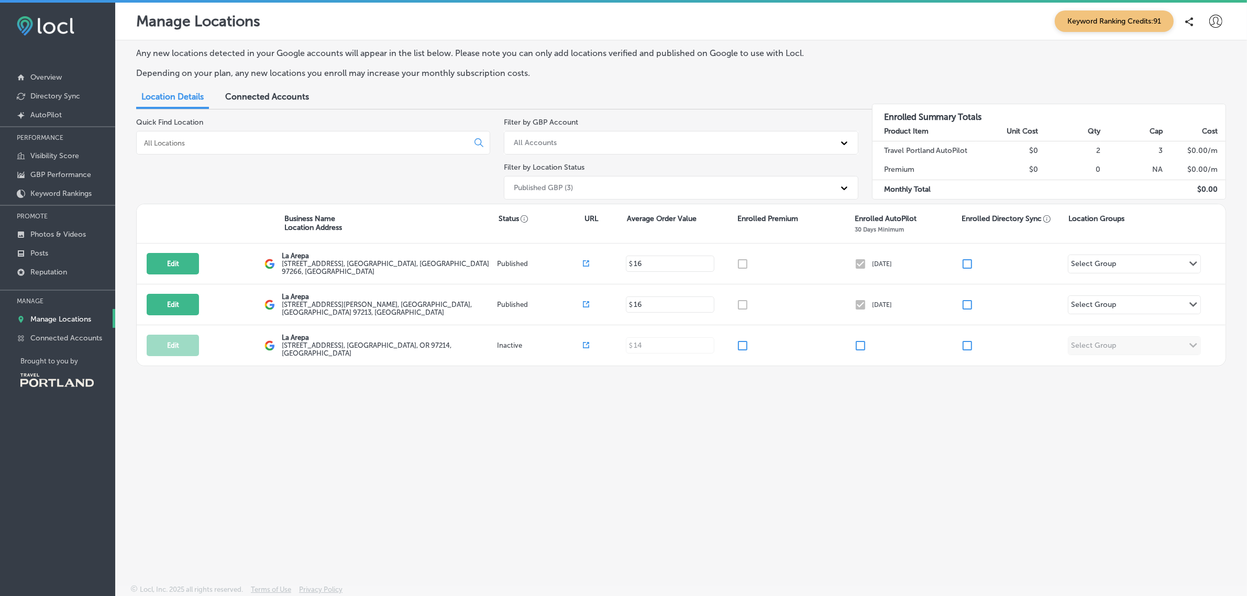
click at [752, 496] on div "Any new locations detected in your Google accounts will appear in the list belo…" at bounding box center [681, 287] width 1132 height 495
